Goal: Task Accomplishment & Management: Use online tool/utility

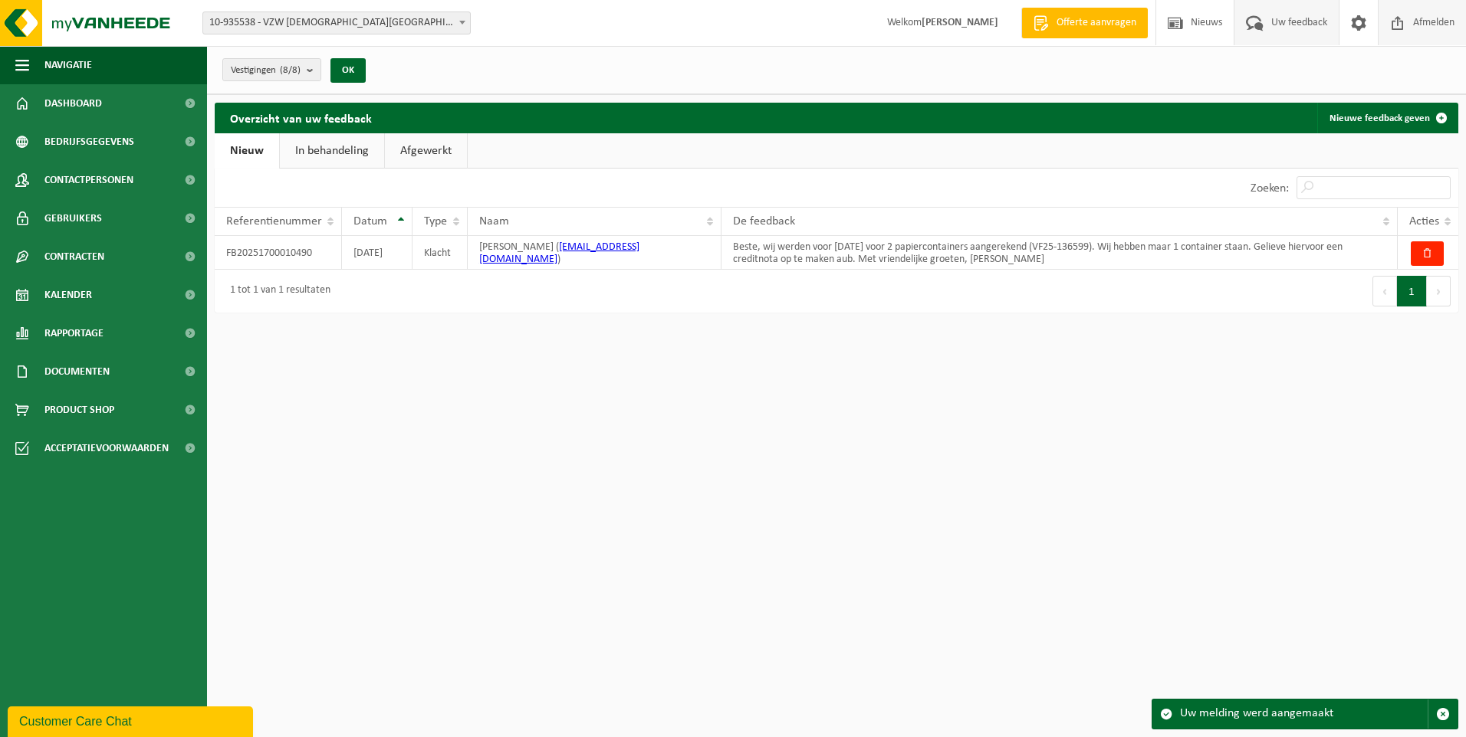
click at [1430, 21] on span "Afmelden" at bounding box center [1433, 22] width 49 height 45
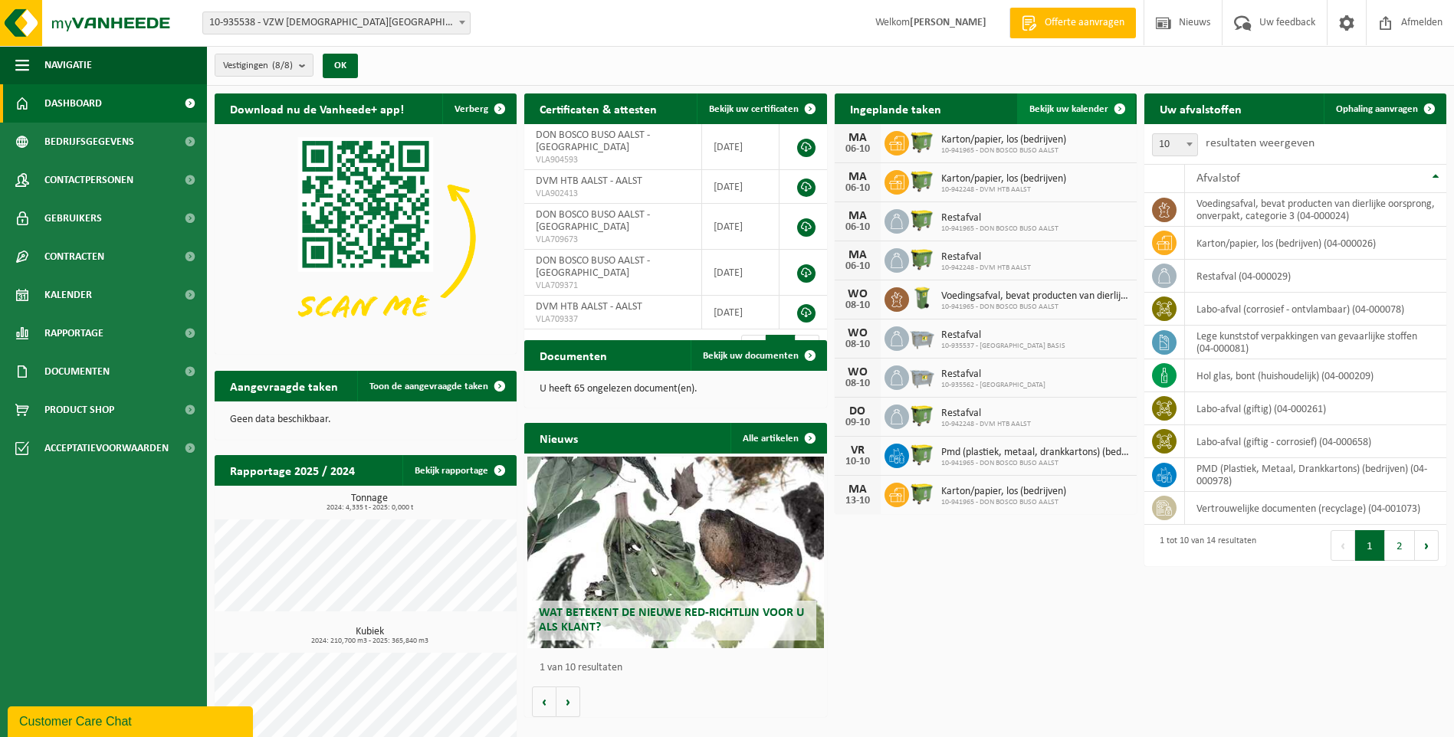
click at [1054, 99] on link "Bekijk uw kalender" at bounding box center [1076, 109] width 118 height 31
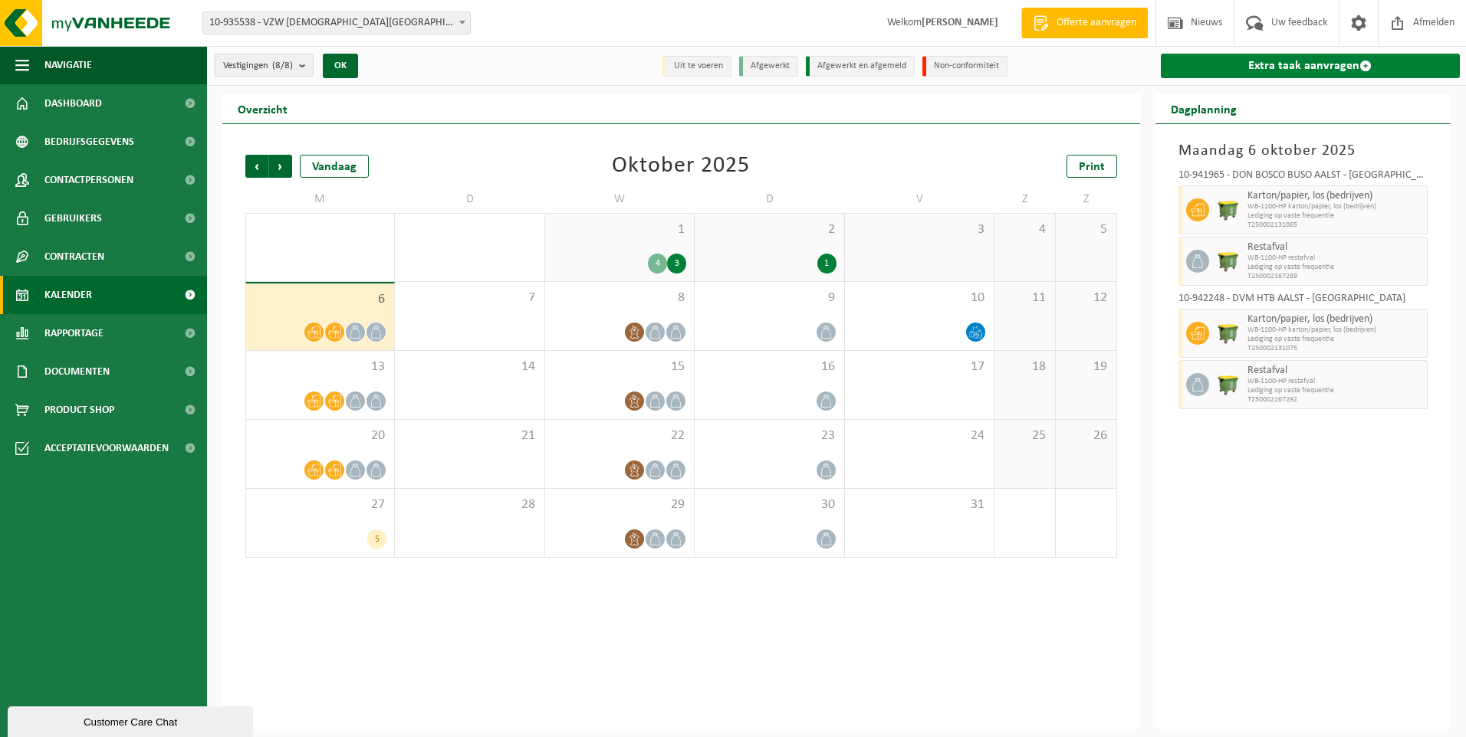
click at [1272, 66] on link "Extra taak aanvragen" at bounding box center [1311, 66] width 300 height 25
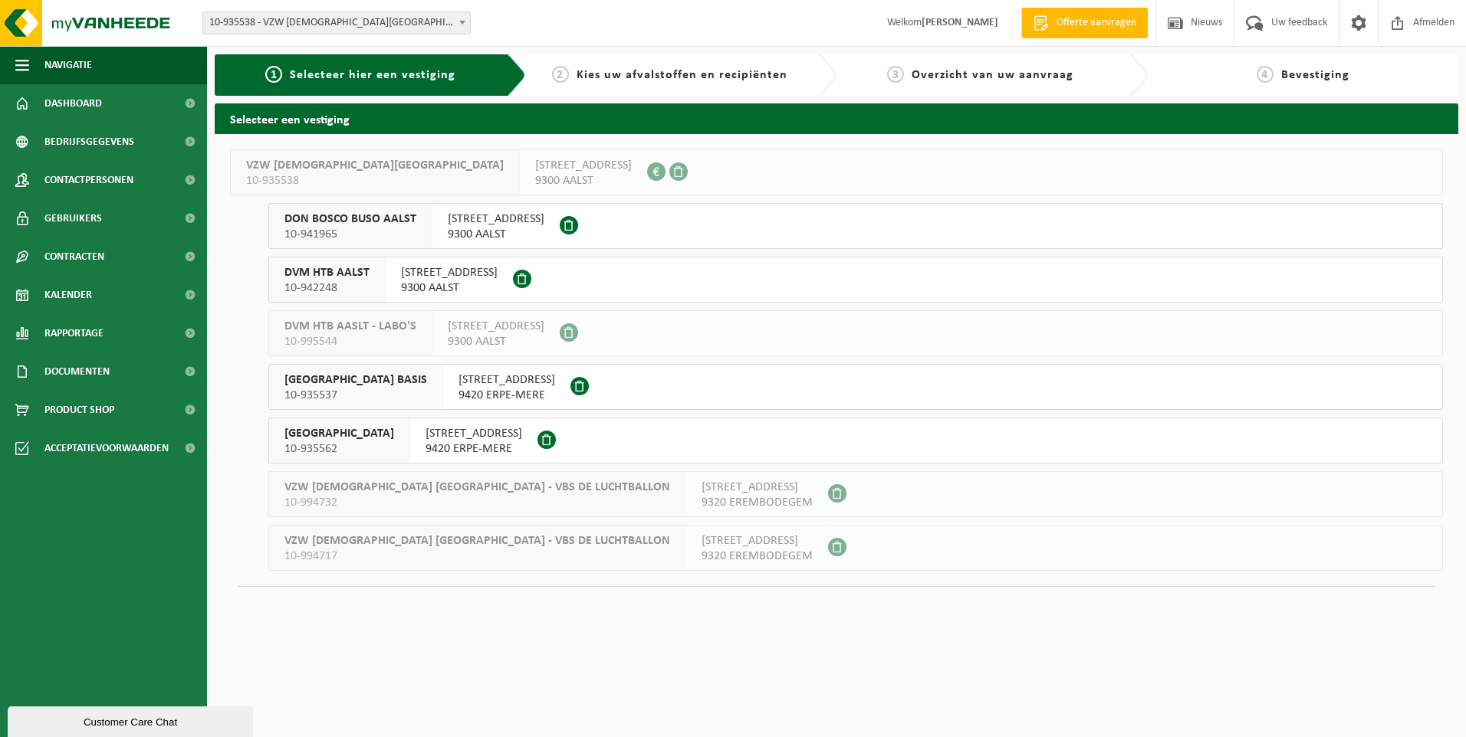
click at [360, 379] on span "SINT-JOZEFSCHOOL MERE BASIS" at bounding box center [355, 380] width 143 height 15
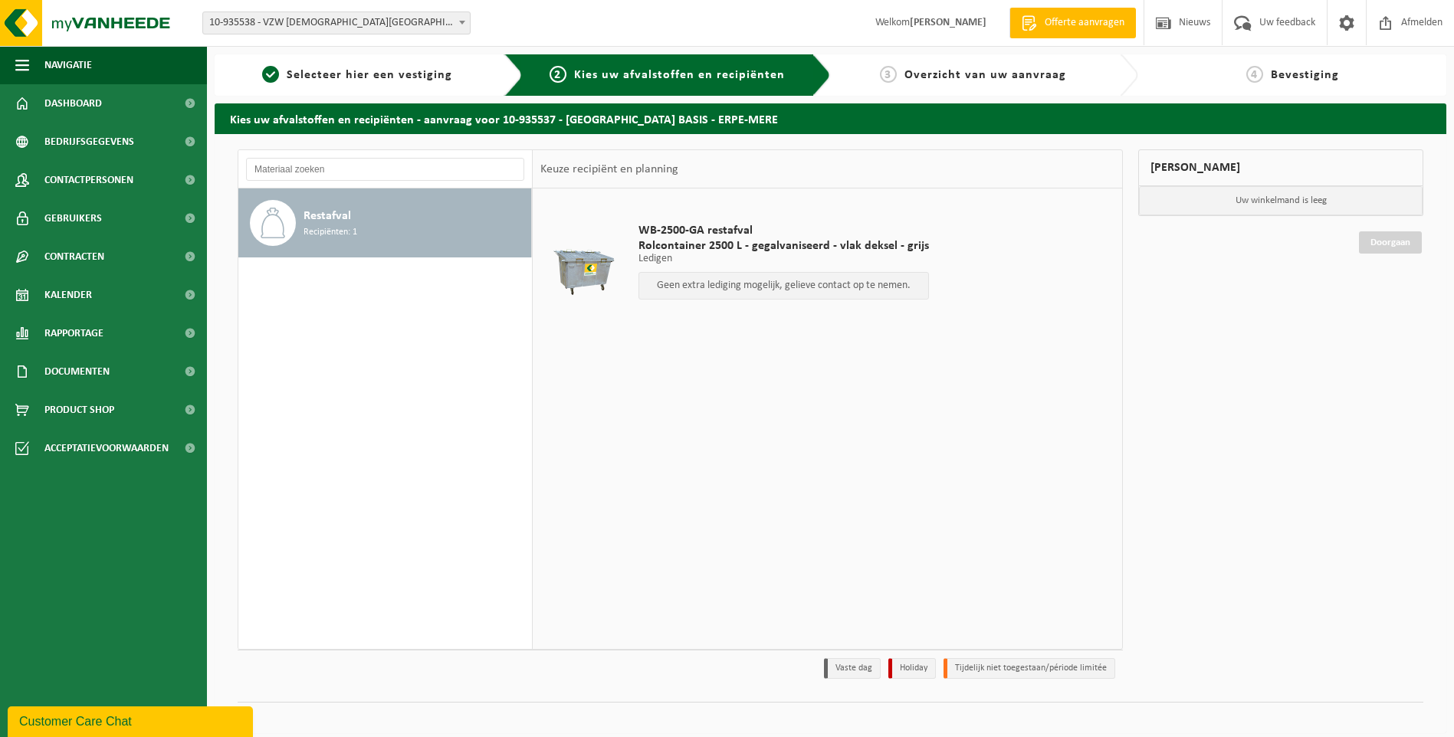
click at [393, 329] on div "Restafval Recipiënten: 1" at bounding box center [385, 419] width 294 height 461
click at [574, 409] on div "WB-2500-GA restafval Rolcontainer 2500 L - gegalvaniseerd - vlak deksel - grijs…" at bounding box center [827, 419] width 589 height 460
click at [869, 379] on div "WB-2500-GA restafval Rolcontainer 2500 L - gegalvaniseerd - vlak deksel - grijs…" at bounding box center [827, 419] width 589 height 460
